Goal: Transaction & Acquisition: Purchase product/service

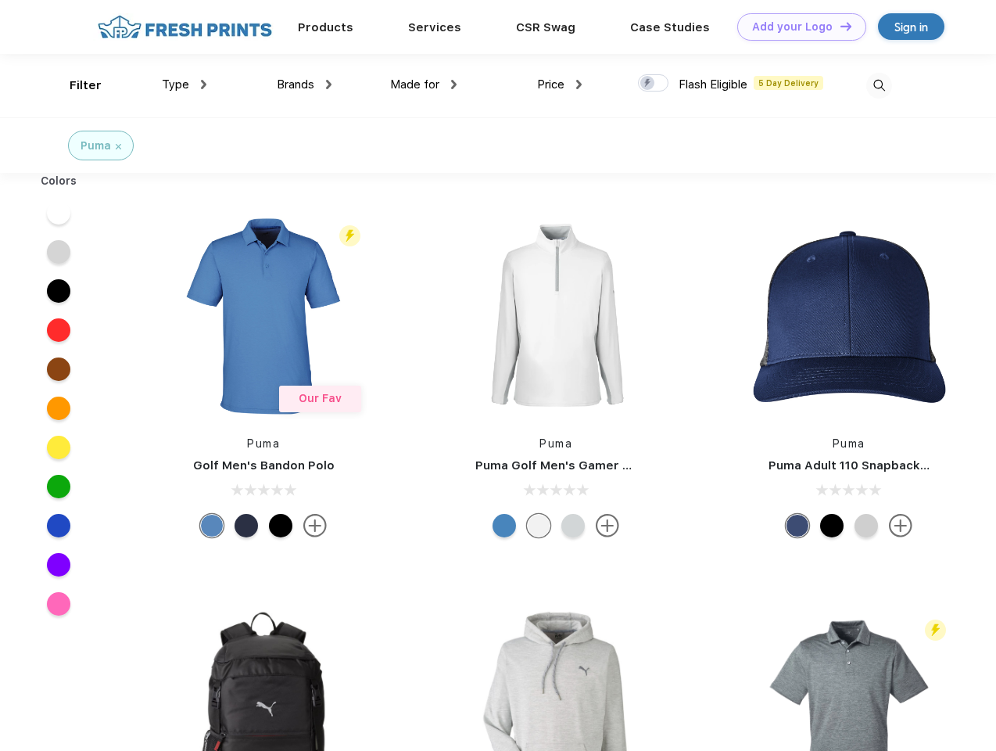
click at [796, 27] on link "Add your Logo Design Tool" at bounding box center [801, 26] width 129 height 27
click at [0, 0] on div "Design Tool" at bounding box center [0, 0] width 0 height 0
click at [839, 26] on link "Add your Logo Design Tool" at bounding box center [801, 26] width 129 height 27
click at [75, 85] on div "Filter" at bounding box center [86, 86] width 32 height 18
click at [185, 84] on span "Type" at bounding box center [175, 84] width 27 height 14
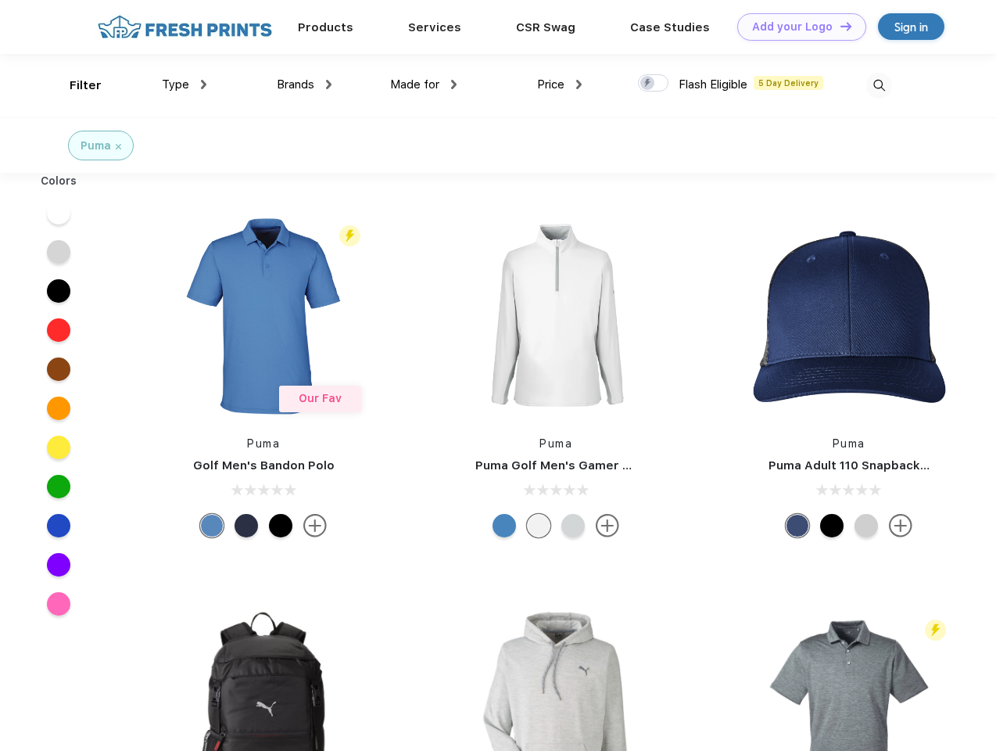
click at [304, 84] on span "Brands" at bounding box center [296, 84] width 38 height 14
click at [424, 84] on span "Made for" at bounding box center [414, 84] width 49 height 14
click at [560, 84] on span "Price" at bounding box center [550, 84] width 27 height 14
click at [654, 84] on div at bounding box center [653, 82] width 30 height 17
click at [648, 84] on input "checkbox" at bounding box center [643, 78] width 10 height 10
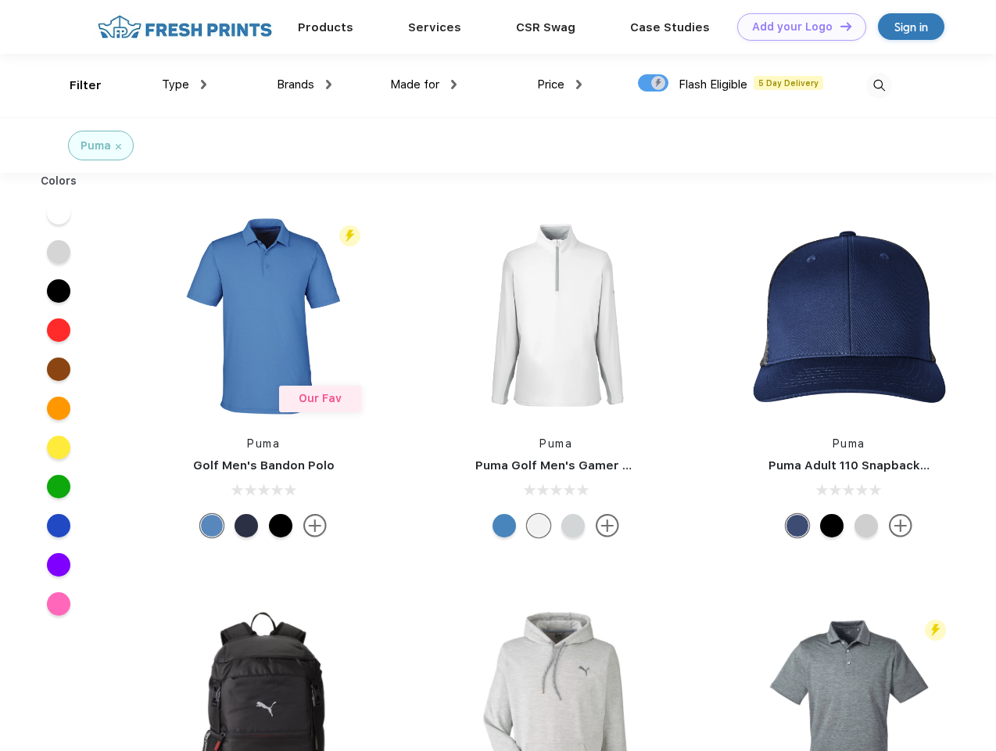
click at [879, 85] on img at bounding box center [879, 86] width 26 height 26
